Goal: Information Seeking & Learning: Learn about a topic

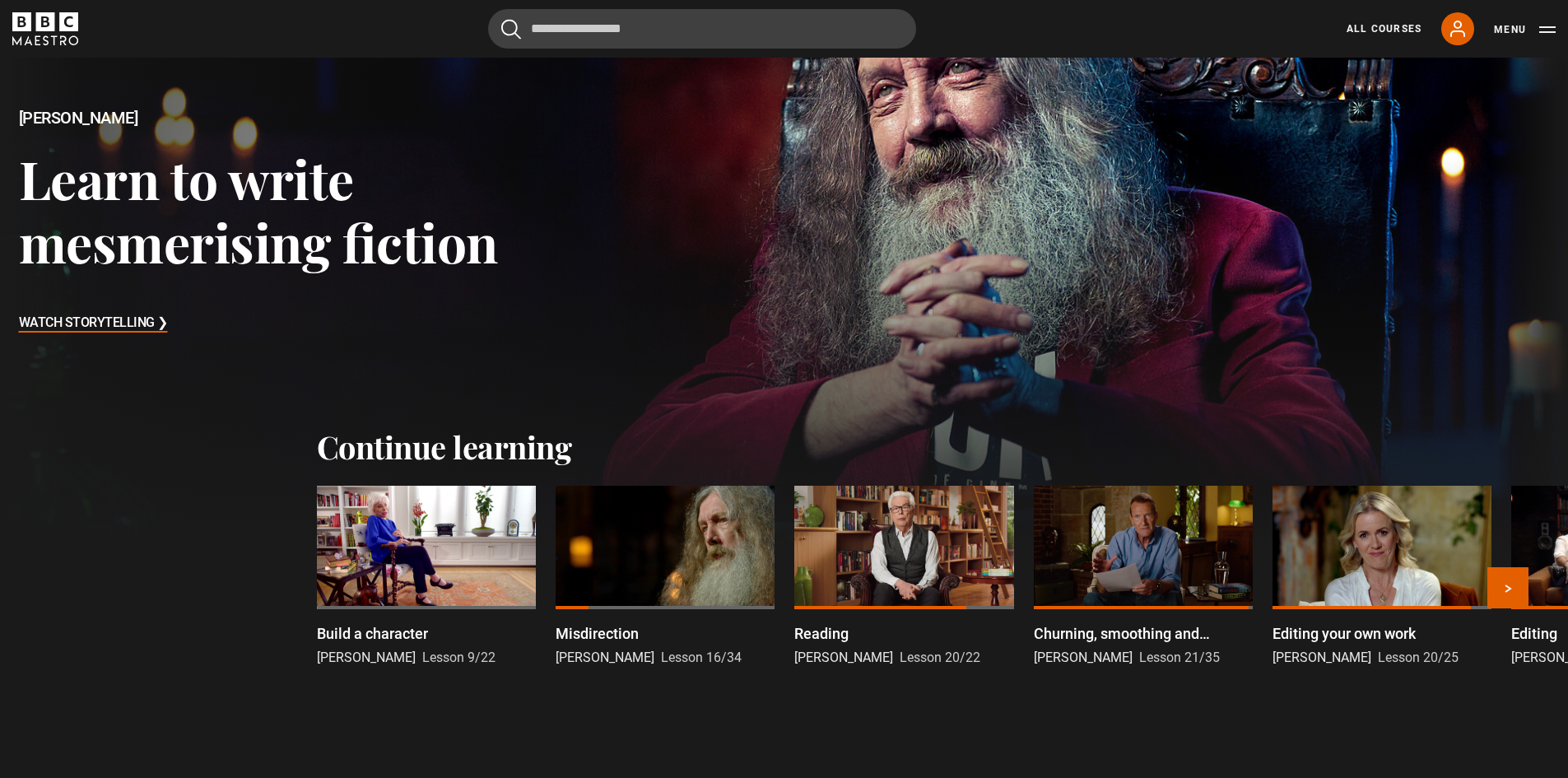
click at [436, 552] on div at bounding box center [426, 547] width 219 height 124
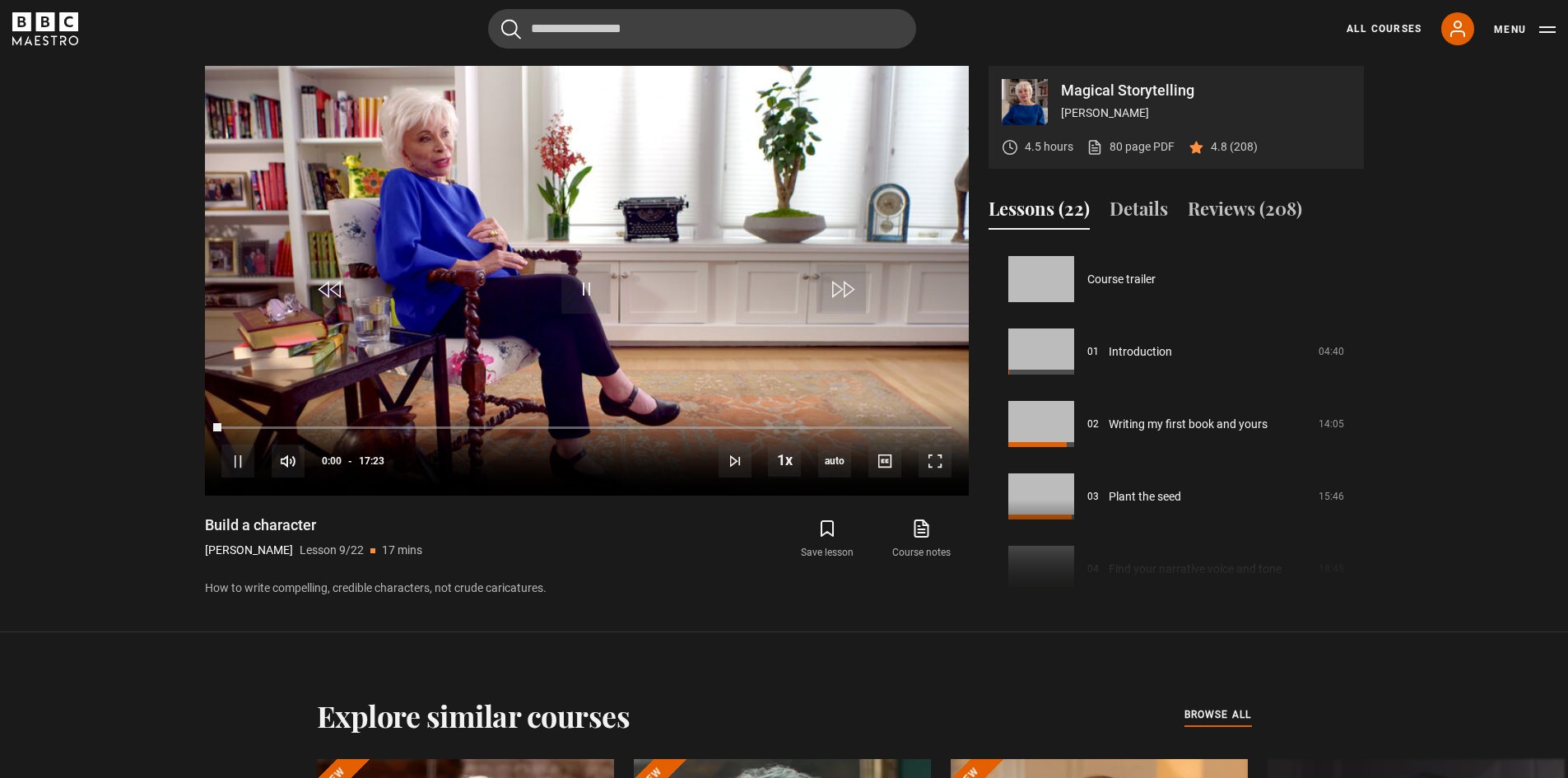
scroll to position [580, 0]
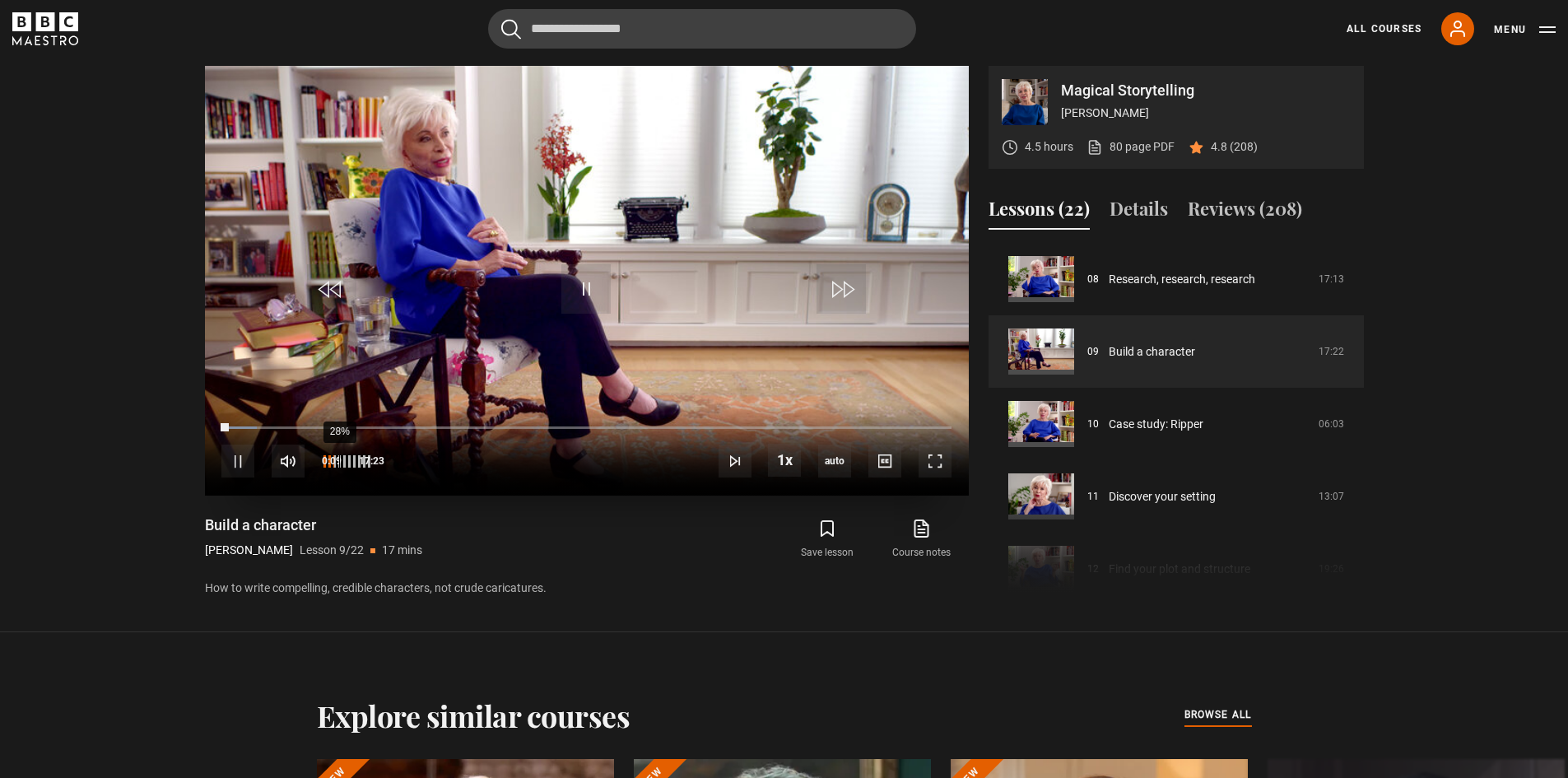
drag, startPoint x: 339, startPoint y: 463, endPoint x: 331, endPoint y: 465, distance: 8.2
click at [339, 465] on div "28%" at bounding box center [339, 461] width 1 height 12
drag, startPoint x: 937, startPoint y: 455, endPoint x: 459, endPoint y: 646, distance: 514.7
click at [937, 456] on span "Video Player" at bounding box center [934, 461] width 33 height 33
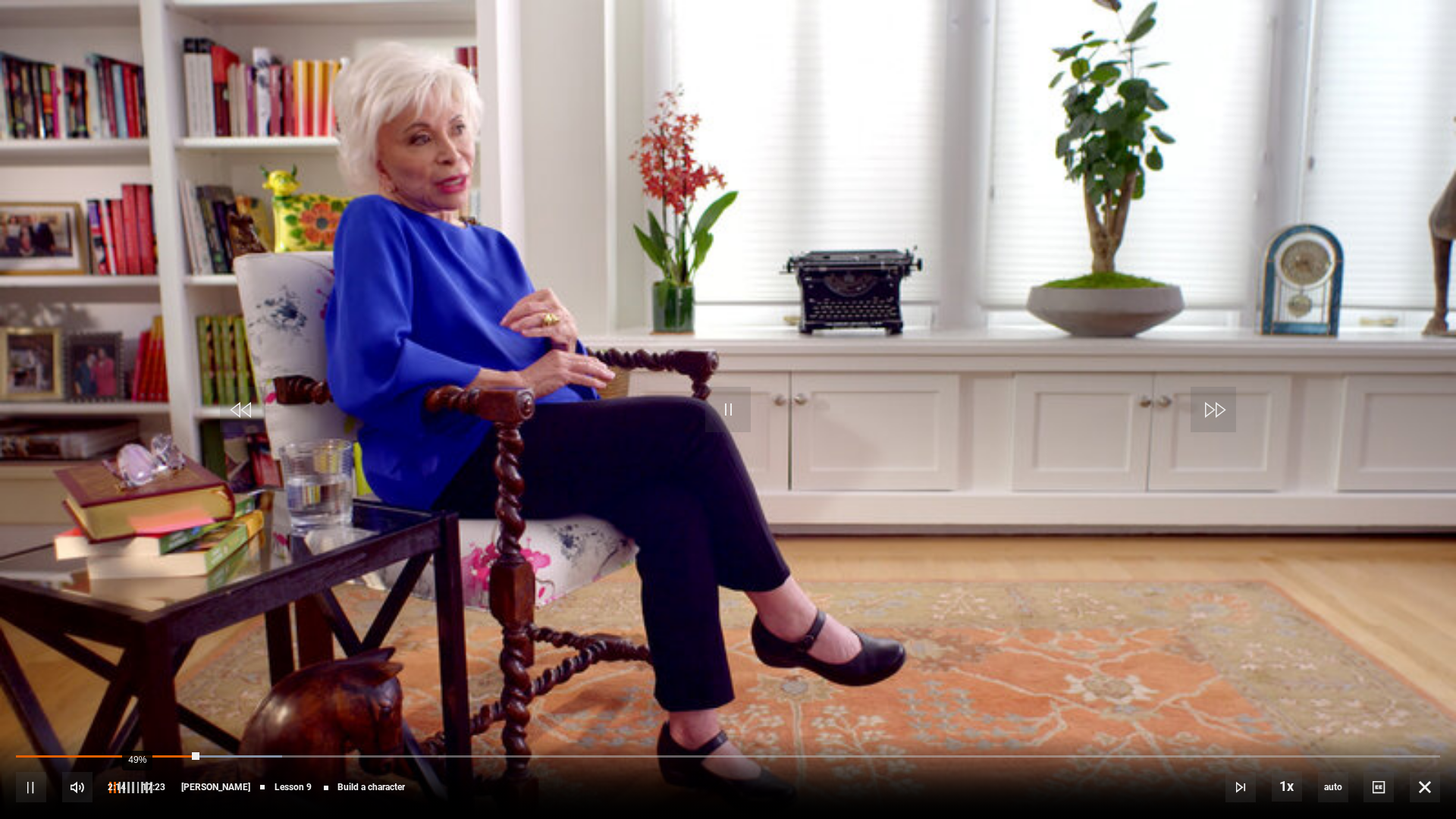
click at [137, 716] on div "49%" at bounding box center [137, 787] width 1 height 11
drag, startPoint x: 1424, startPoint y: 787, endPoint x: 1059, endPoint y: 614, distance: 403.9
click at [1424, 716] on span "Video Player" at bounding box center [1424, 787] width 30 height 30
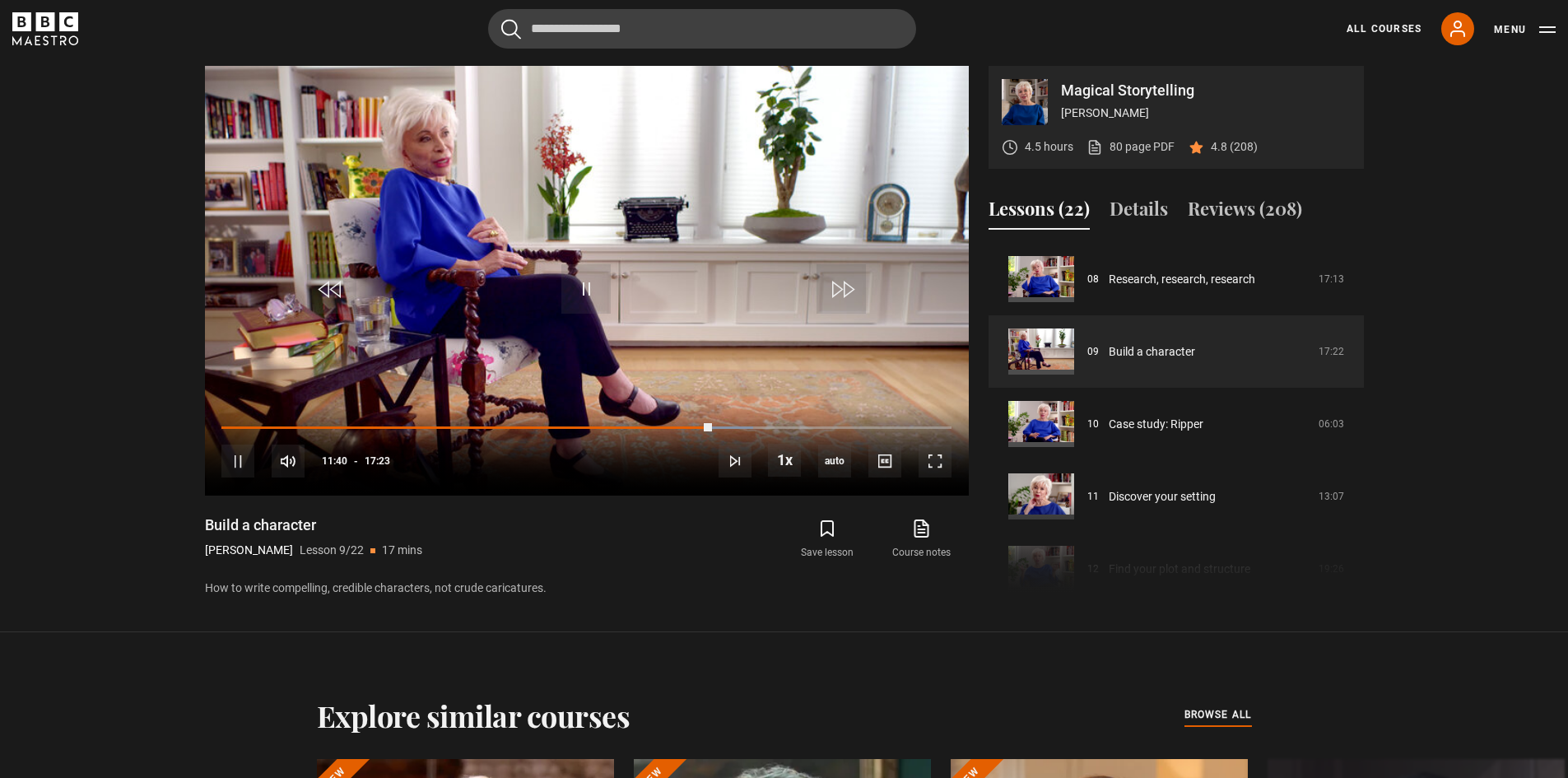
click at [614, 591] on p "How to write compelling, credible characters, not crude caricatures." at bounding box center [586, 588] width 764 height 17
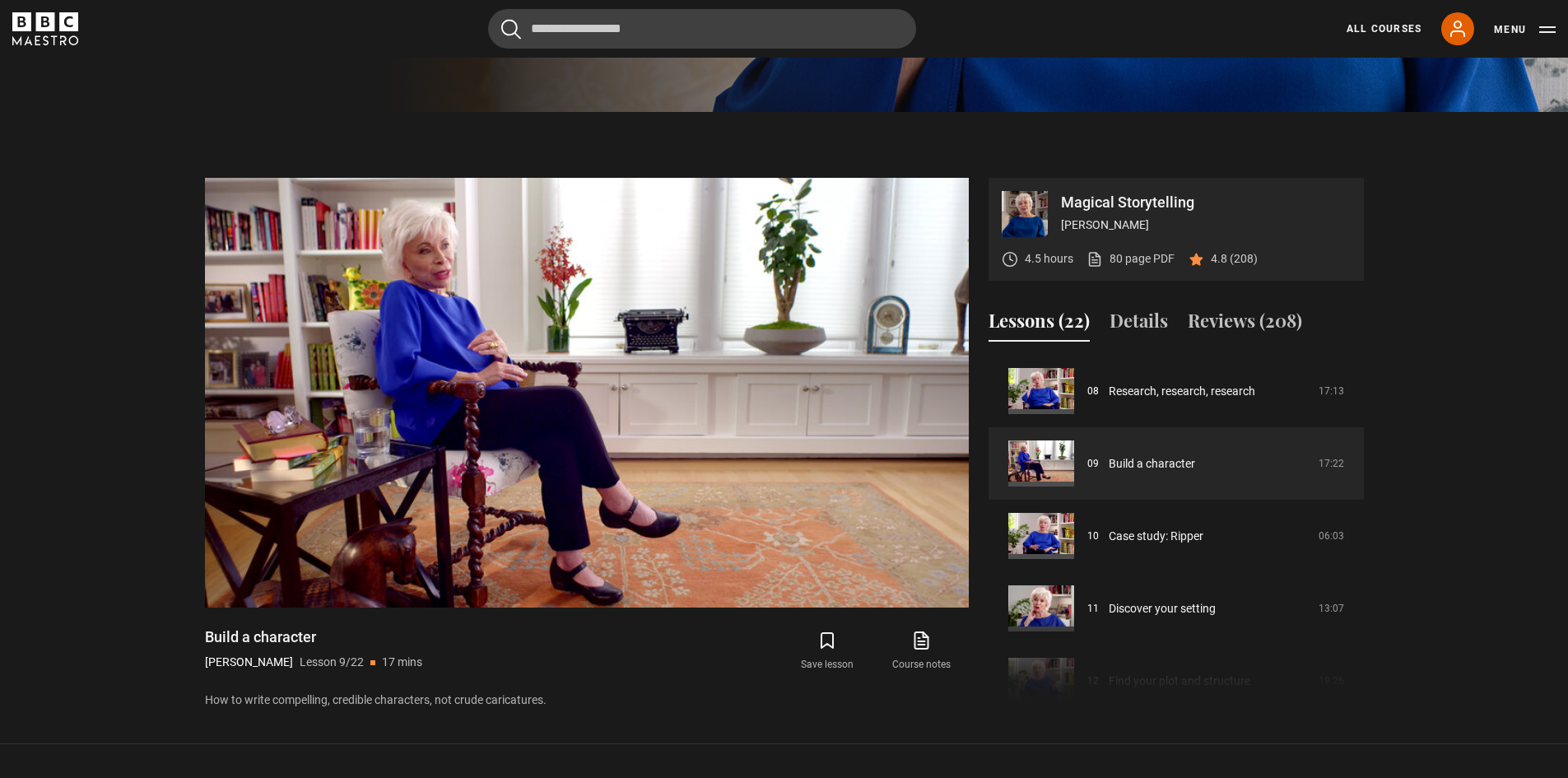
scroll to position [723, 0]
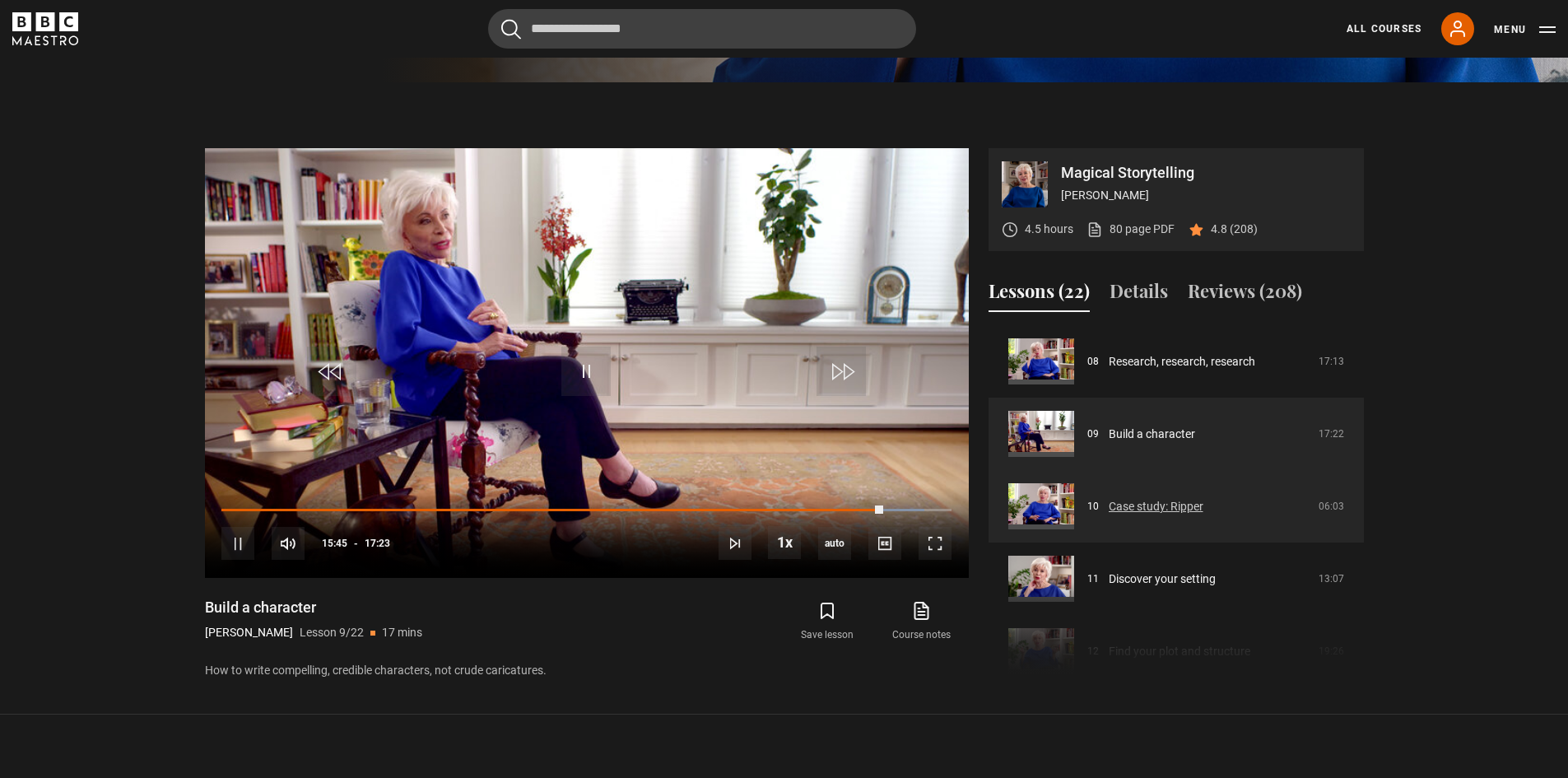
click at [1180, 509] on link "Case study: Ripper" at bounding box center [1156, 507] width 94 height 17
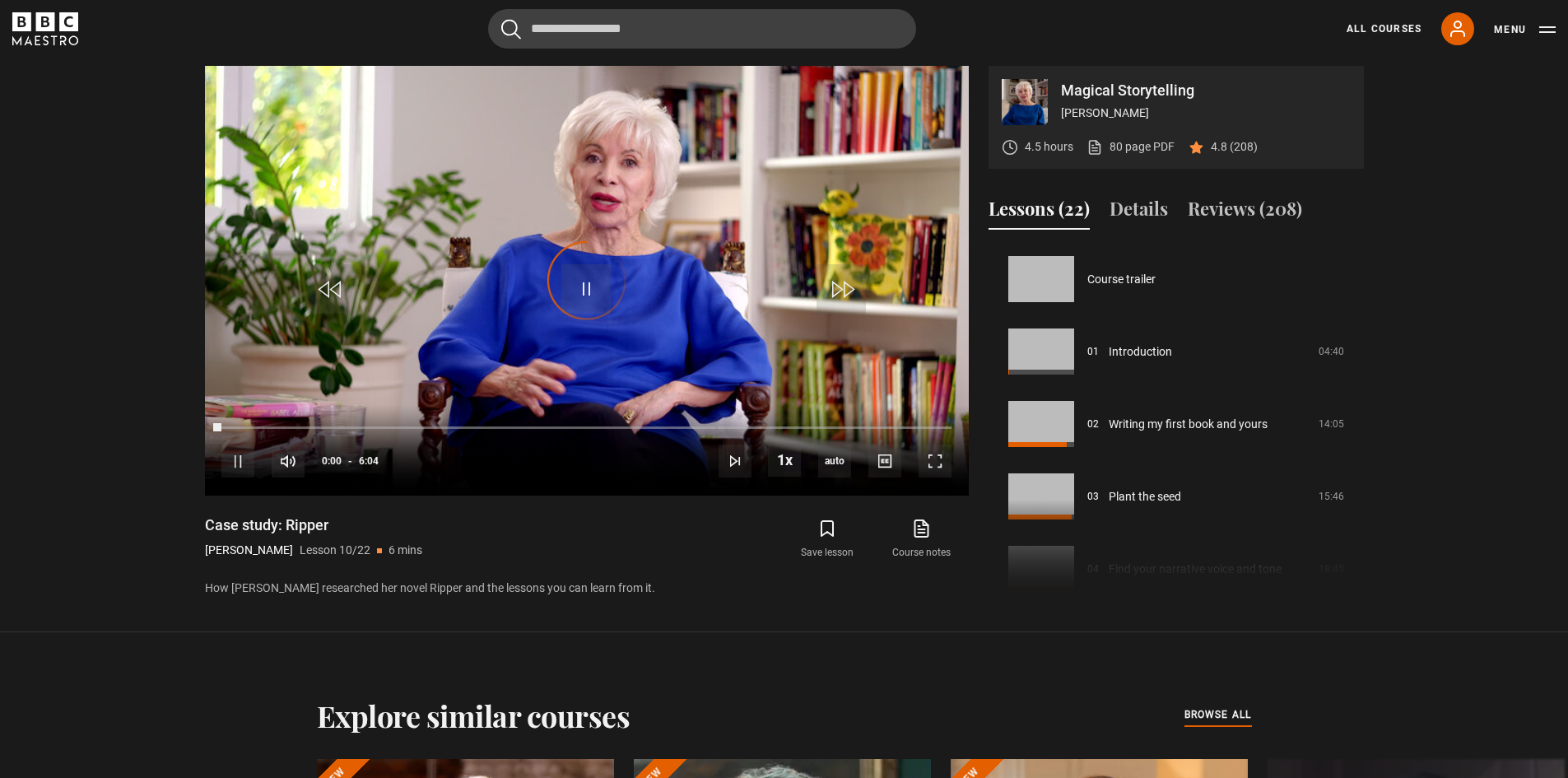
scroll to position [652, 0]
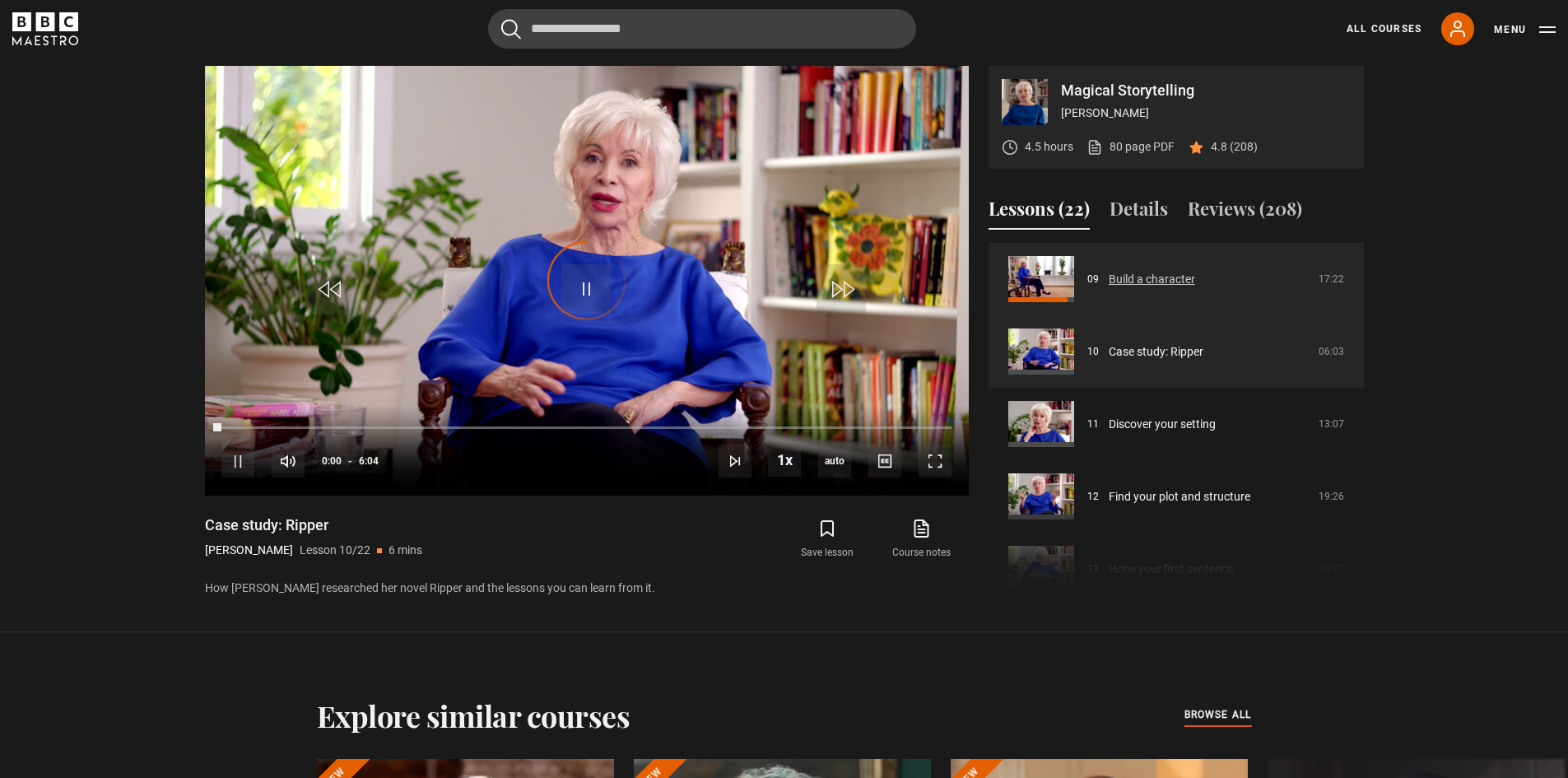
click at [1136, 271] on link "Build a character" at bounding box center [1151, 280] width 87 height 17
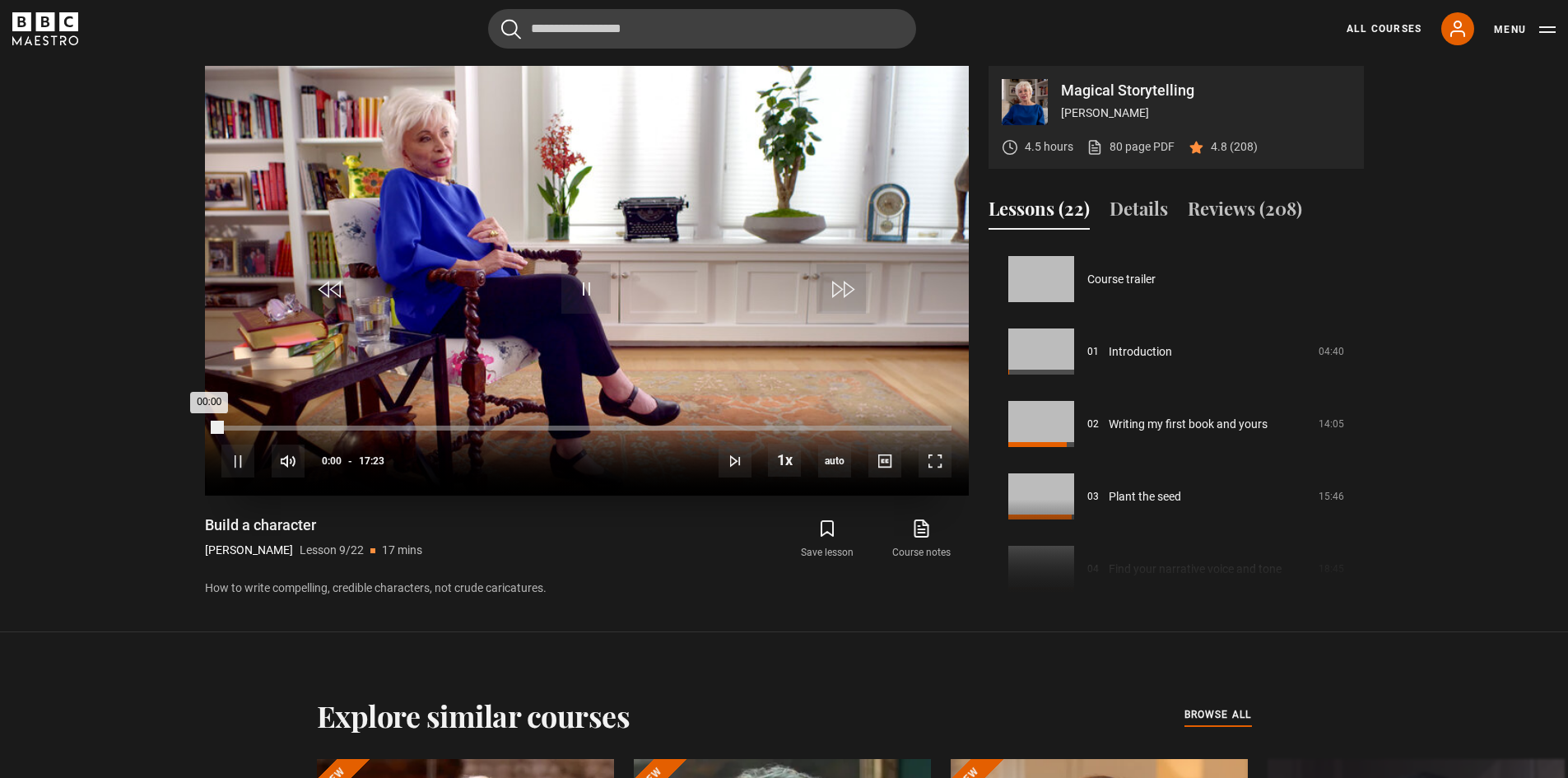
scroll to position [580, 0]
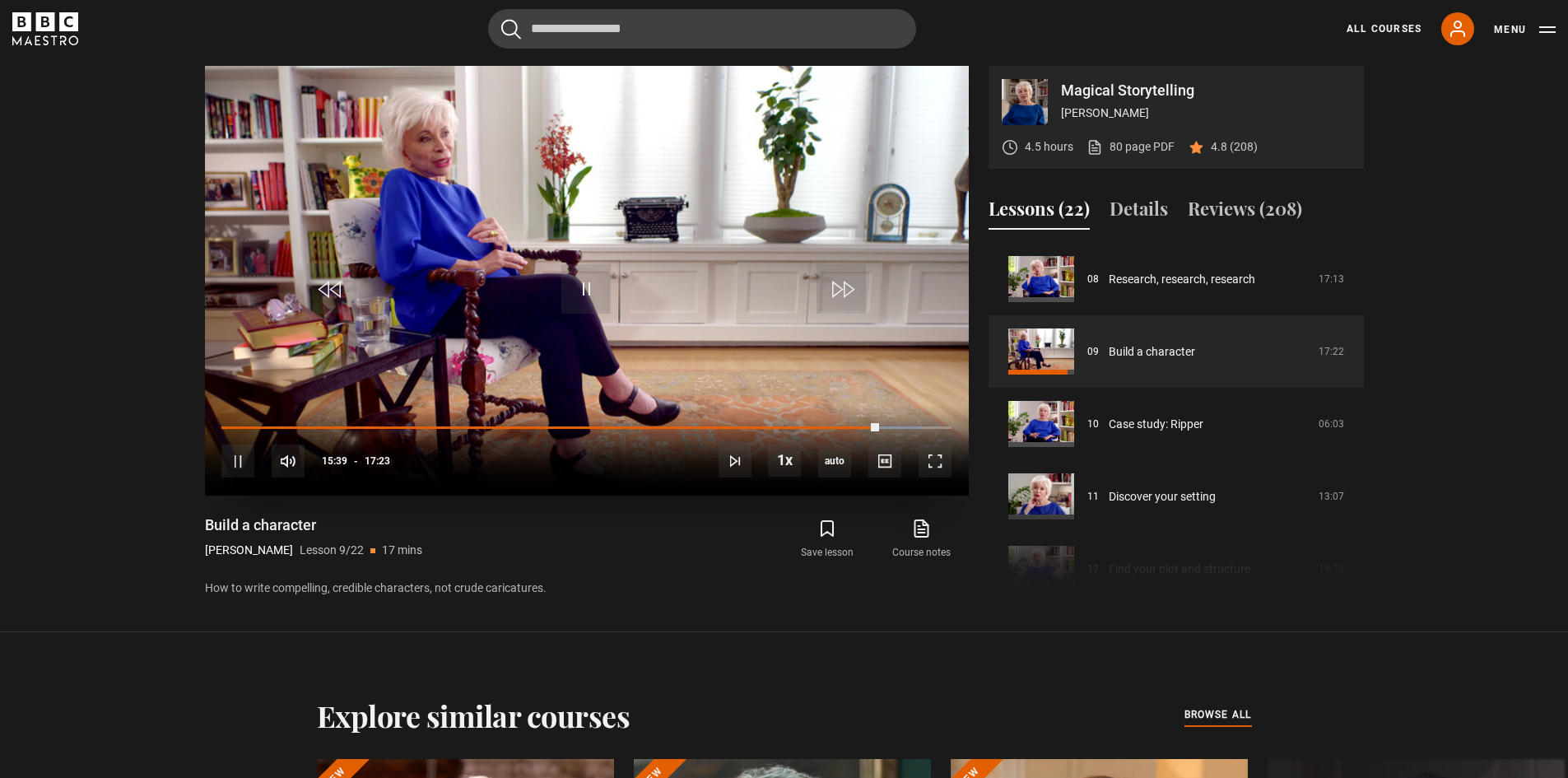
click at [766, 424] on div "10s Skip Back 10 seconds Pause 10s Skip Forward 10 seconds Loaded : 95.88% 11:5…" at bounding box center [586, 450] width 764 height 92
click at [785, 427] on div "13:26" at bounding box center [786, 428] width 3 height 5
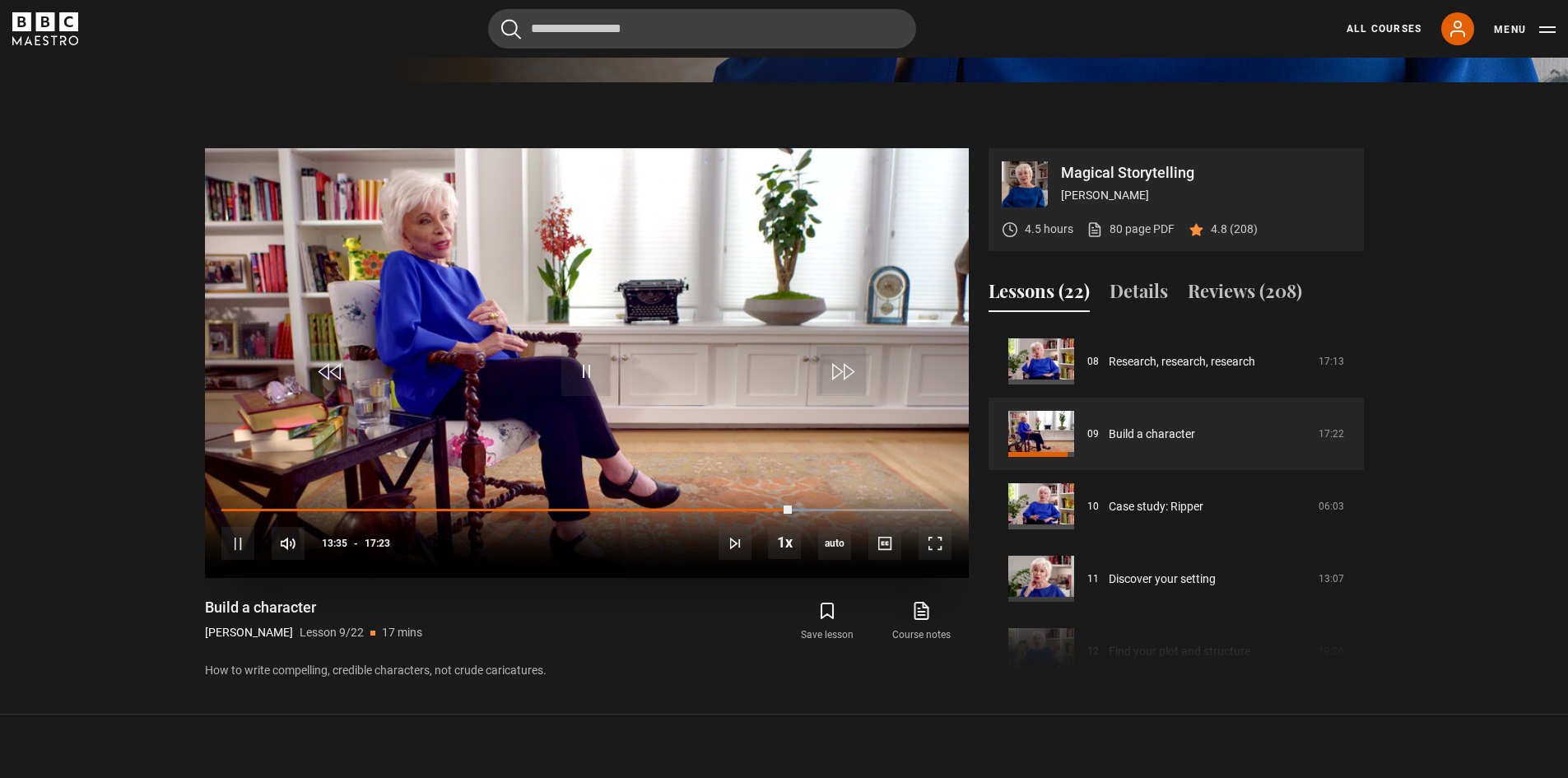
click at [809, 506] on div "10s Skip Back 10 seconds Pause 10s Skip Forward 10 seconds Loaded : 84.37% 13:4…" at bounding box center [586, 533] width 764 height 92
click at [814, 510] on div "14:07" at bounding box center [814, 510] width 3 height 5
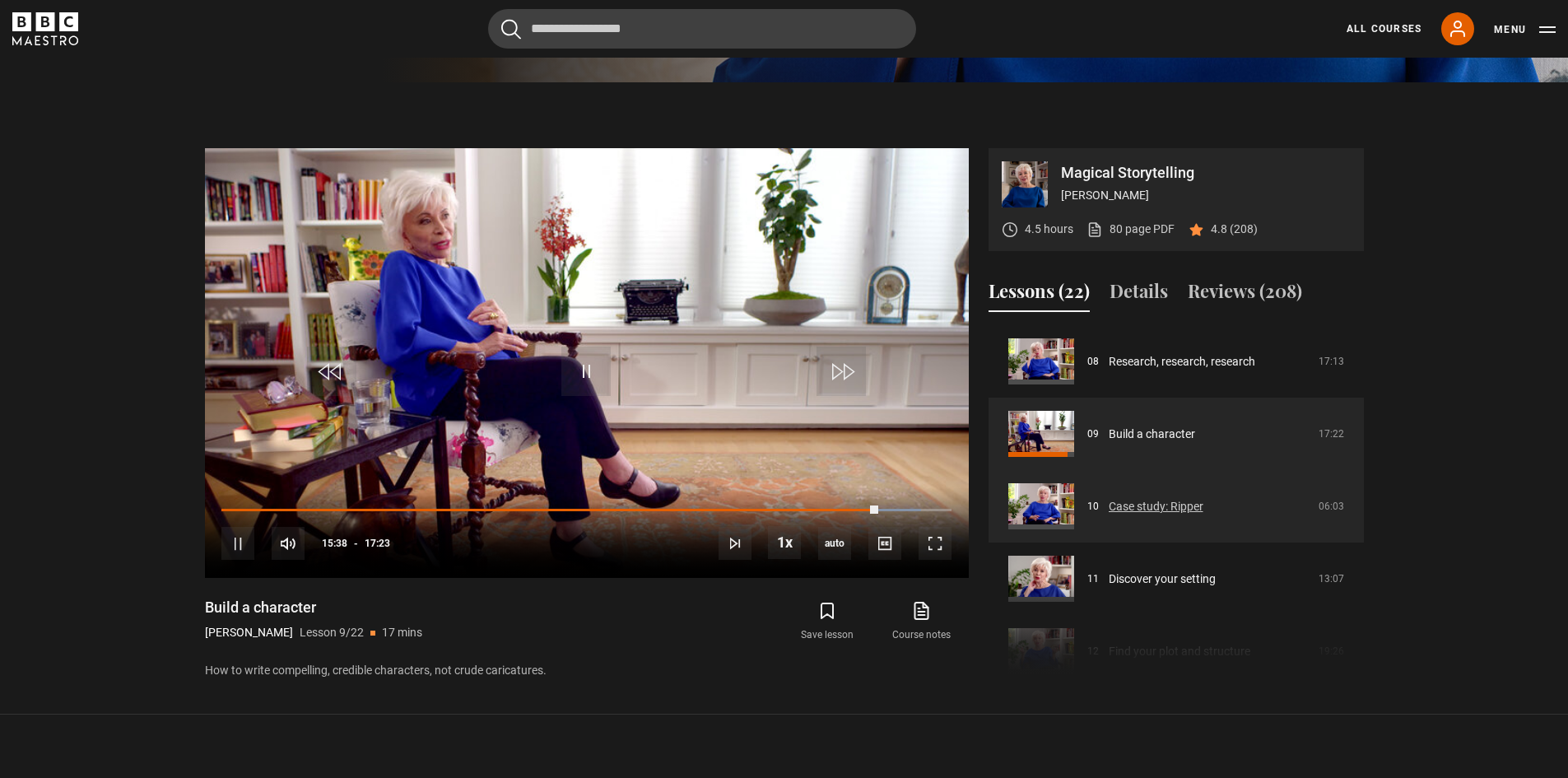
click at [1143, 510] on link "Case study: Ripper" at bounding box center [1156, 507] width 94 height 17
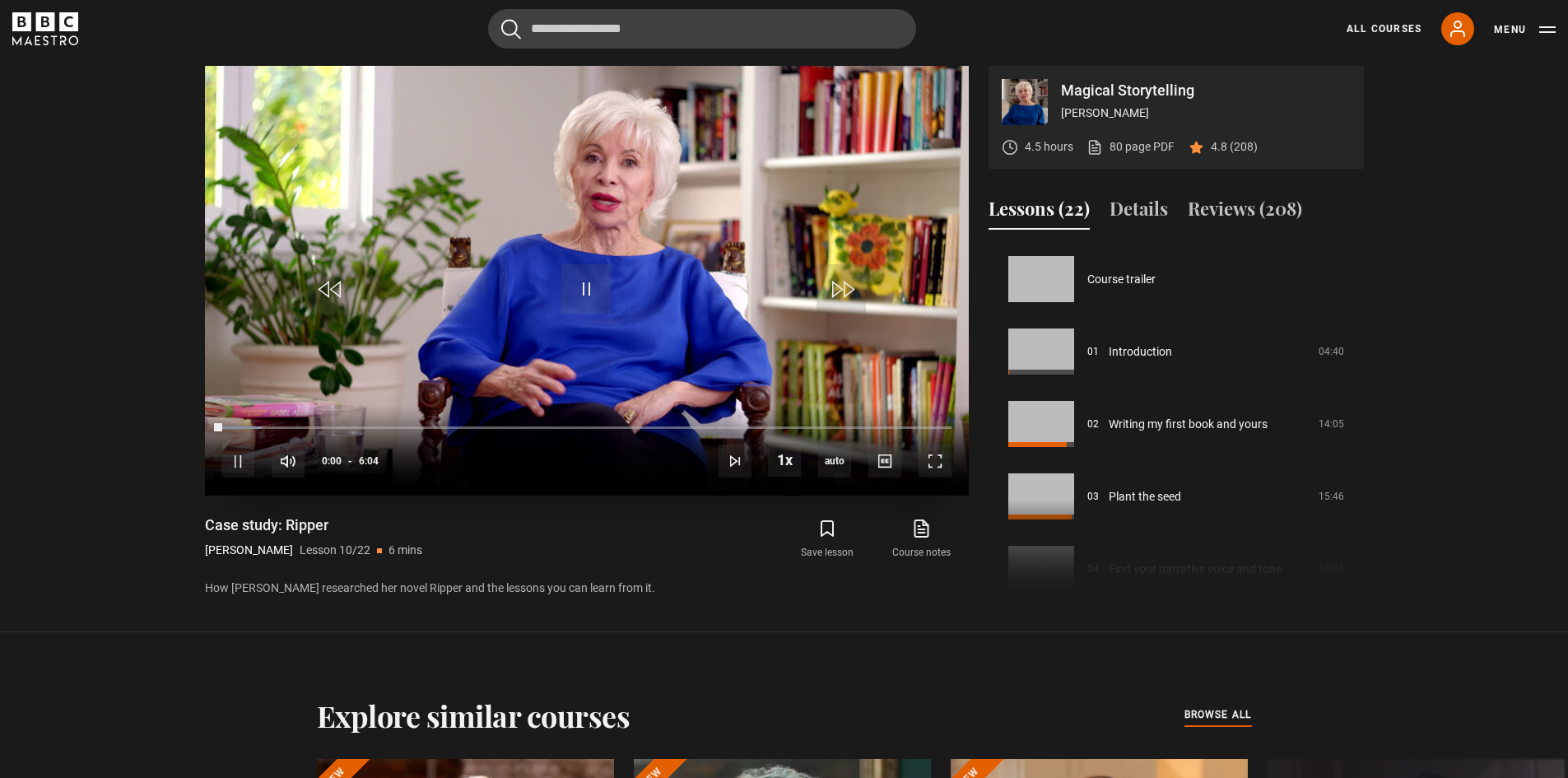
scroll to position [652, 0]
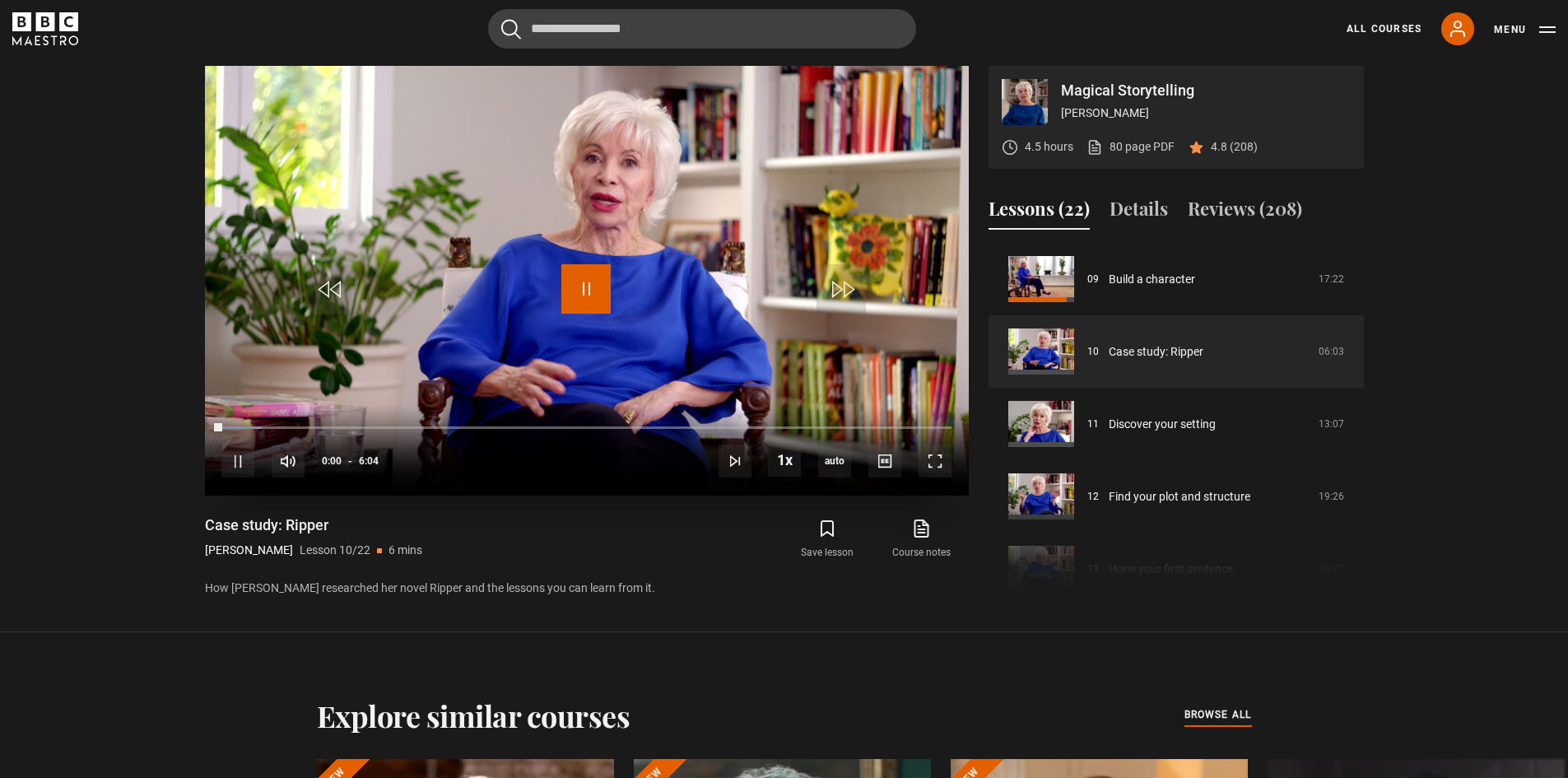
click at [605, 264] on span "Video Player" at bounding box center [586, 289] width 50 height 50
